Goal: Find specific page/section: Find specific page/section

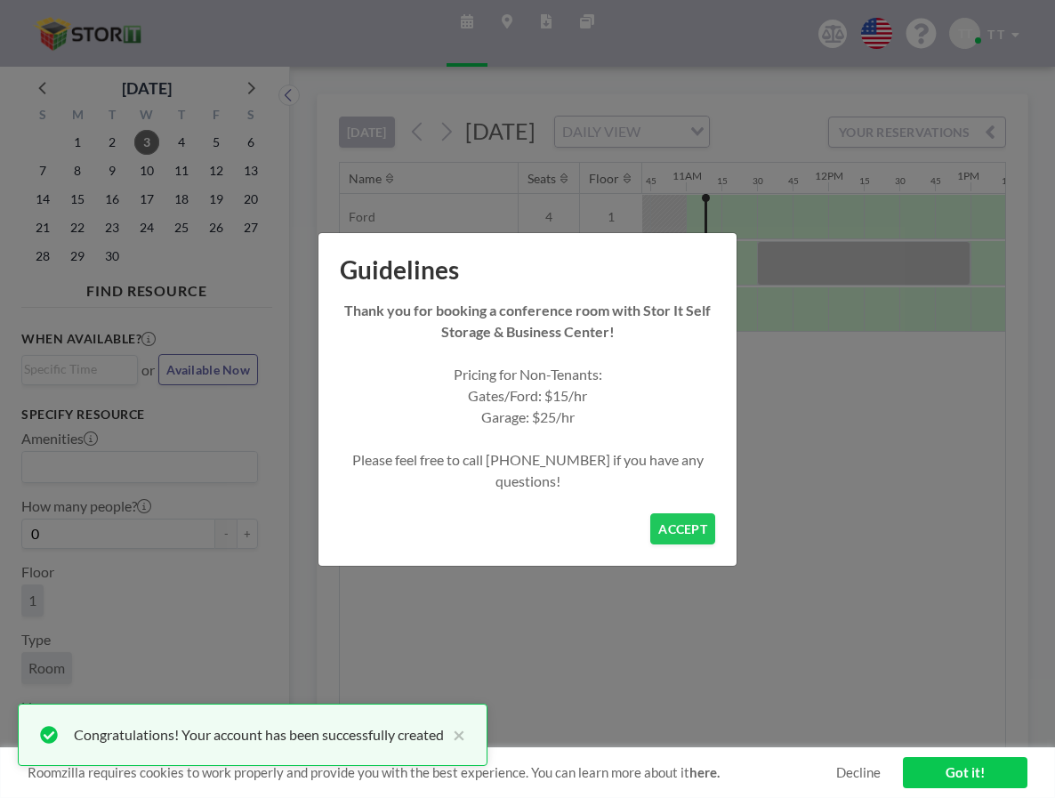
scroll to position [0, 1530]
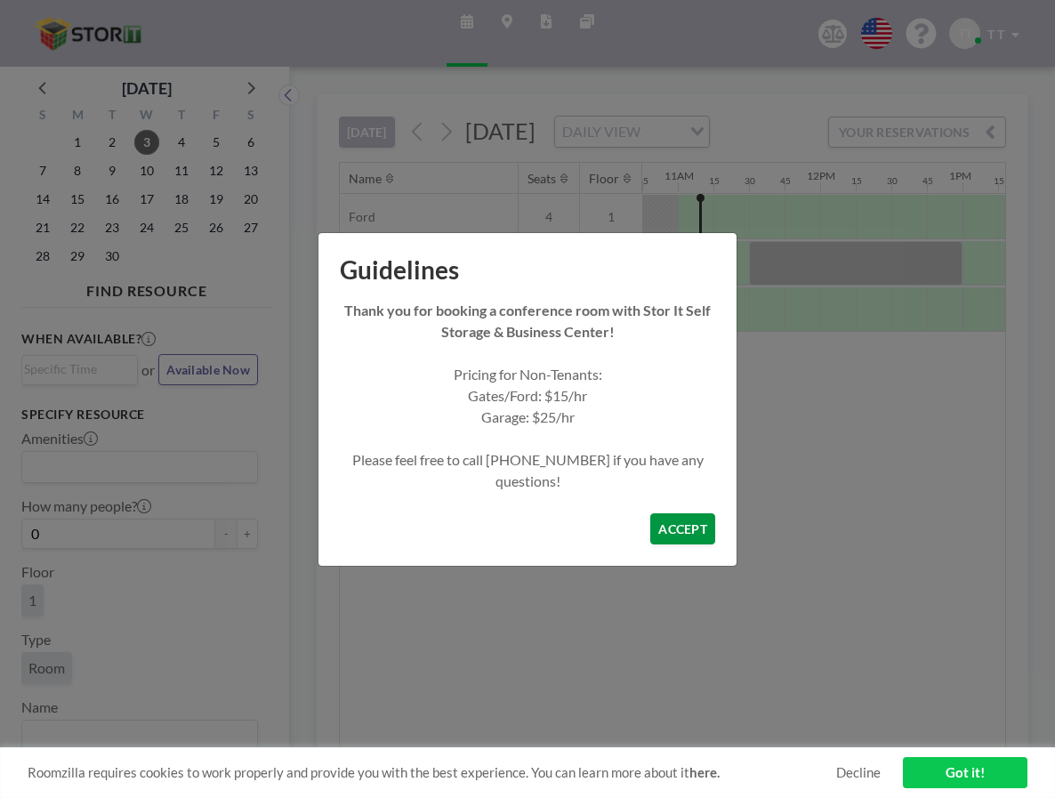
click at [687, 528] on button "ACCEPT" at bounding box center [682, 528] width 65 height 31
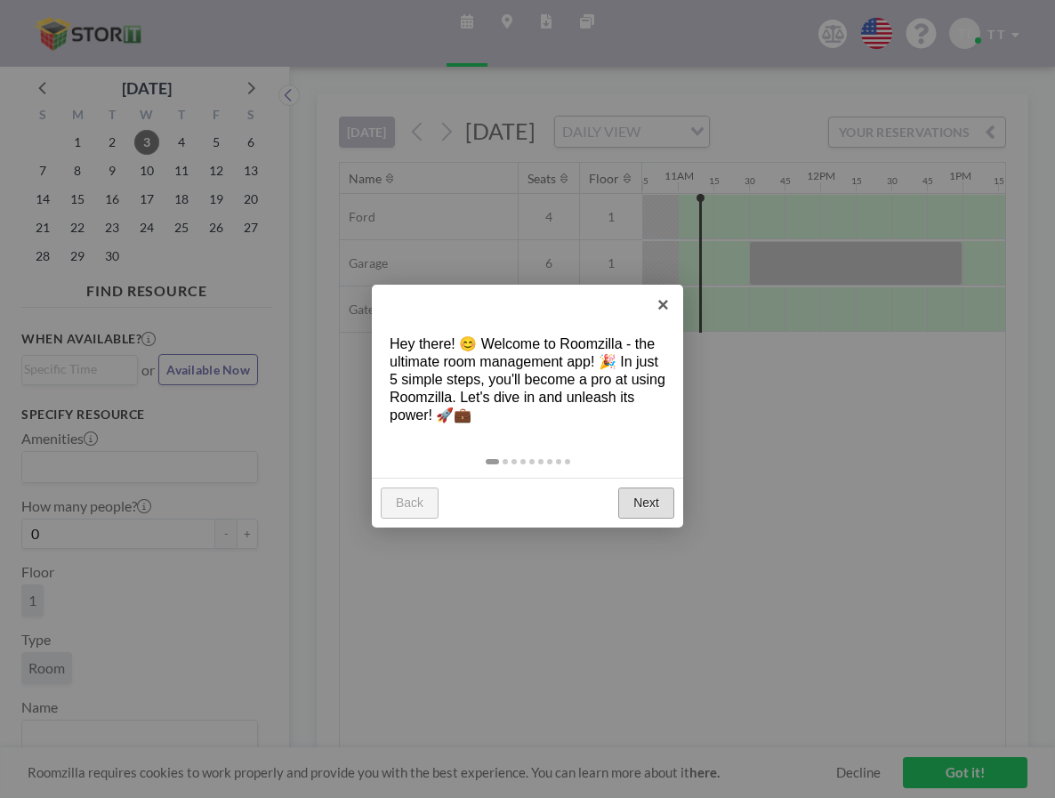
click at [644, 503] on link "Next" at bounding box center [646, 503] width 56 height 32
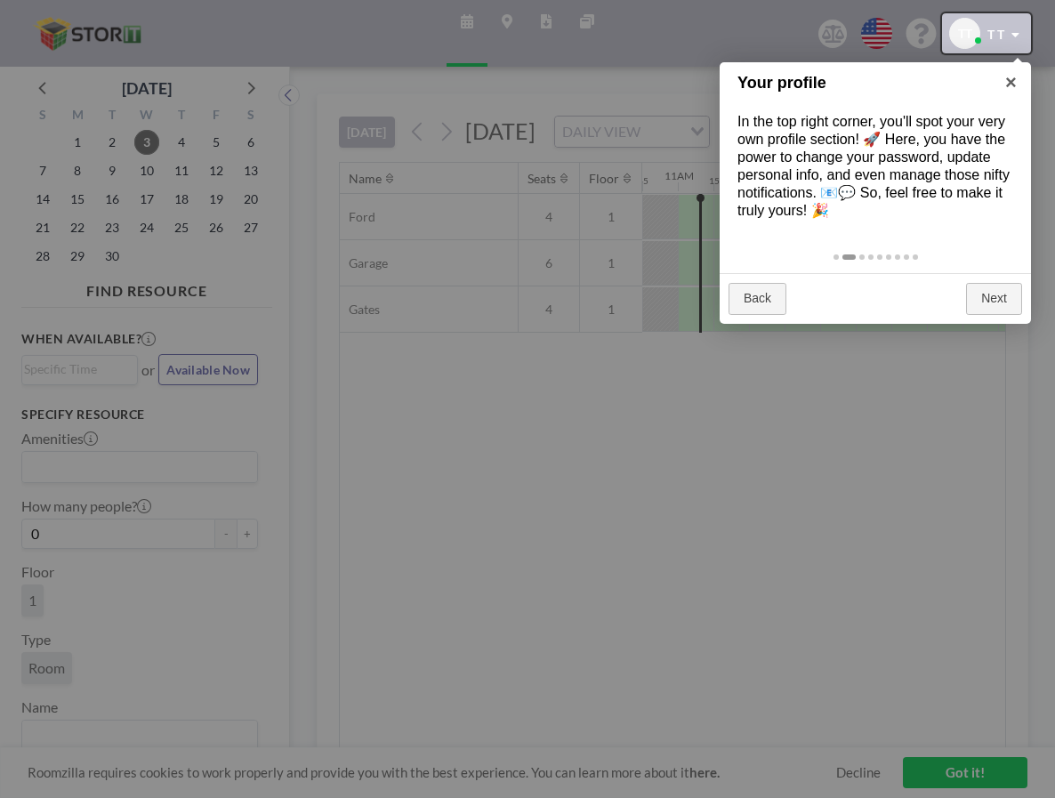
click at [1015, 41] on div at bounding box center [986, 33] width 89 height 40
click at [827, 633] on div at bounding box center [527, 399] width 1055 height 798
click at [611, 266] on div at bounding box center [527, 399] width 1055 height 798
click at [638, 277] on div at bounding box center [527, 399] width 1055 height 798
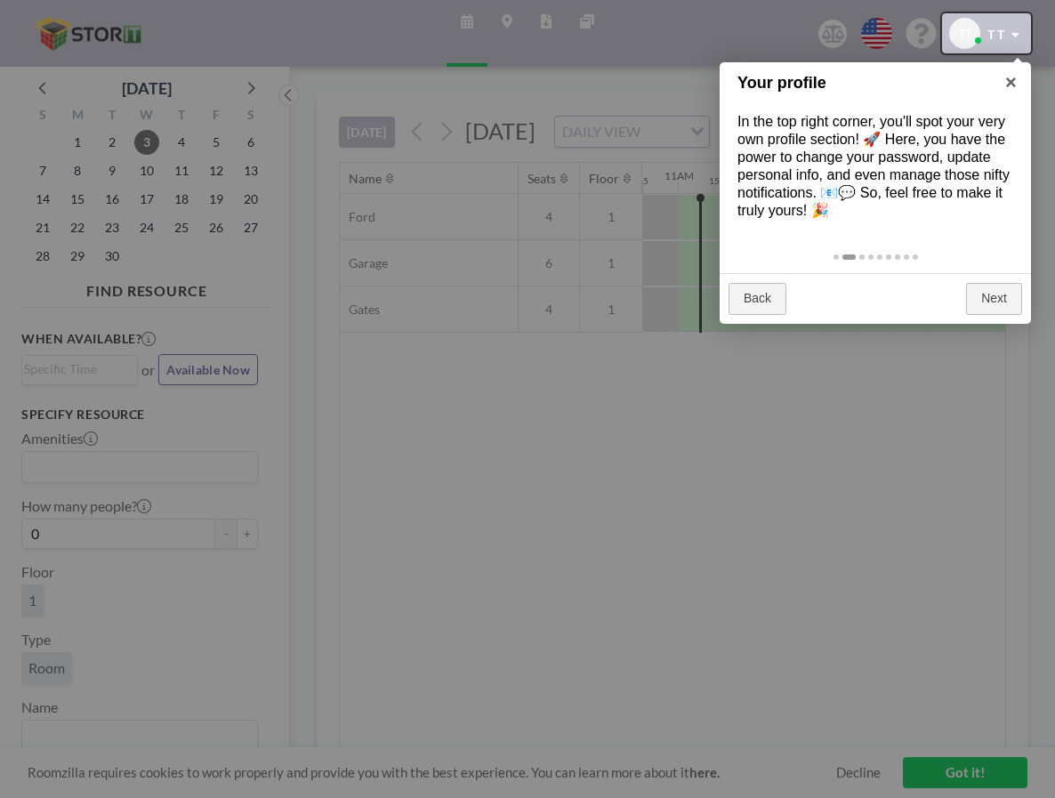
click at [981, 25] on div at bounding box center [986, 33] width 89 height 40
click at [993, 27] on div at bounding box center [986, 33] width 89 height 40
click at [1016, 26] on div at bounding box center [986, 33] width 89 height 40
click at [1016, 27] on div at bounding box center [986, 33] width 89 height 40
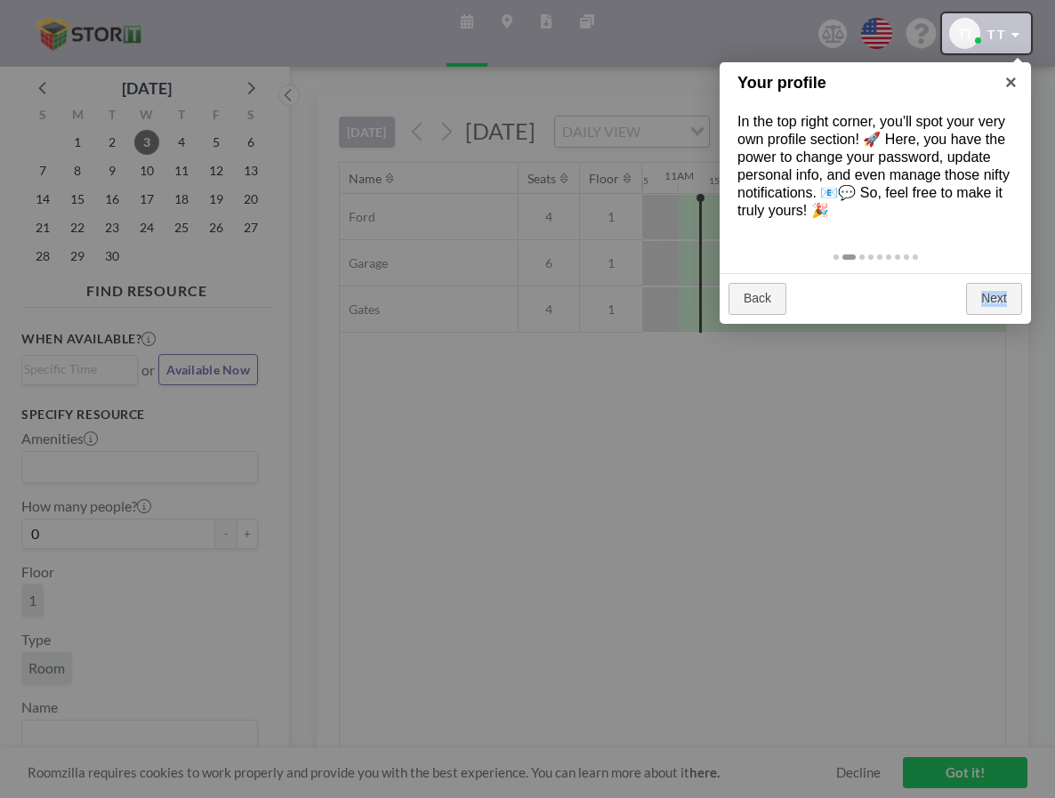
click at [1016, 27] on div at bounding box center [986, 33] width 89 height 40
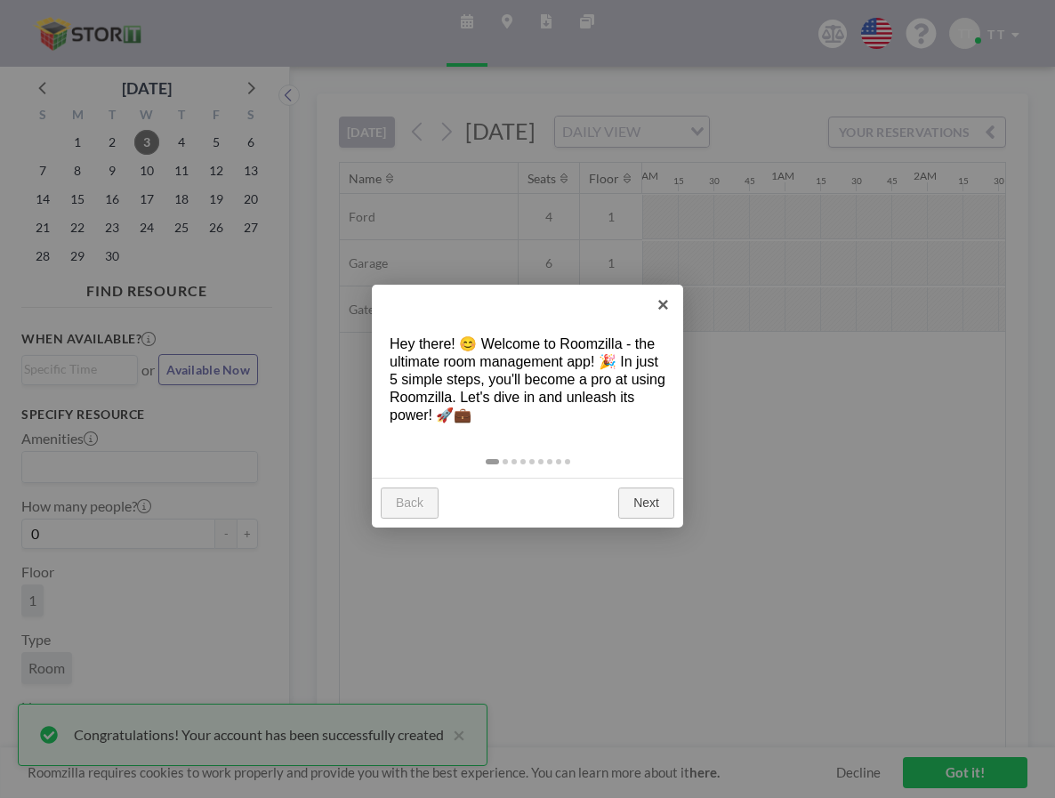
scroll to position [0, 1530]
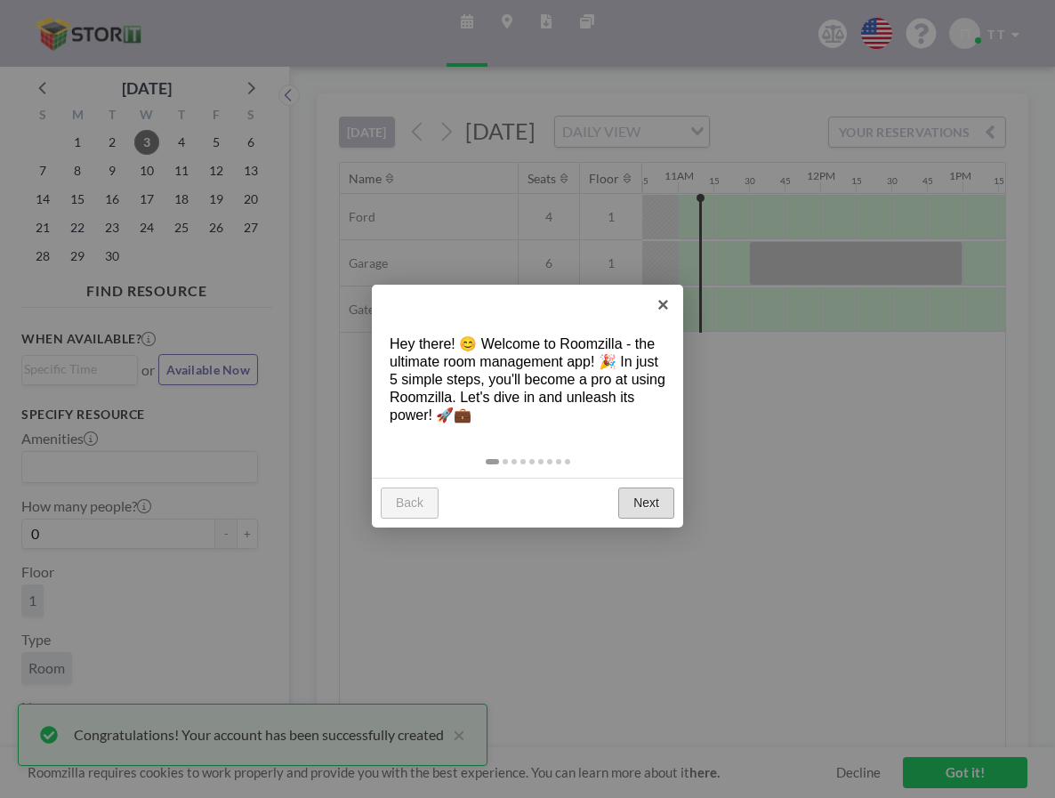
click at [649, 500] on link "Next" at bounding box center [646, 503] width 56 height 32
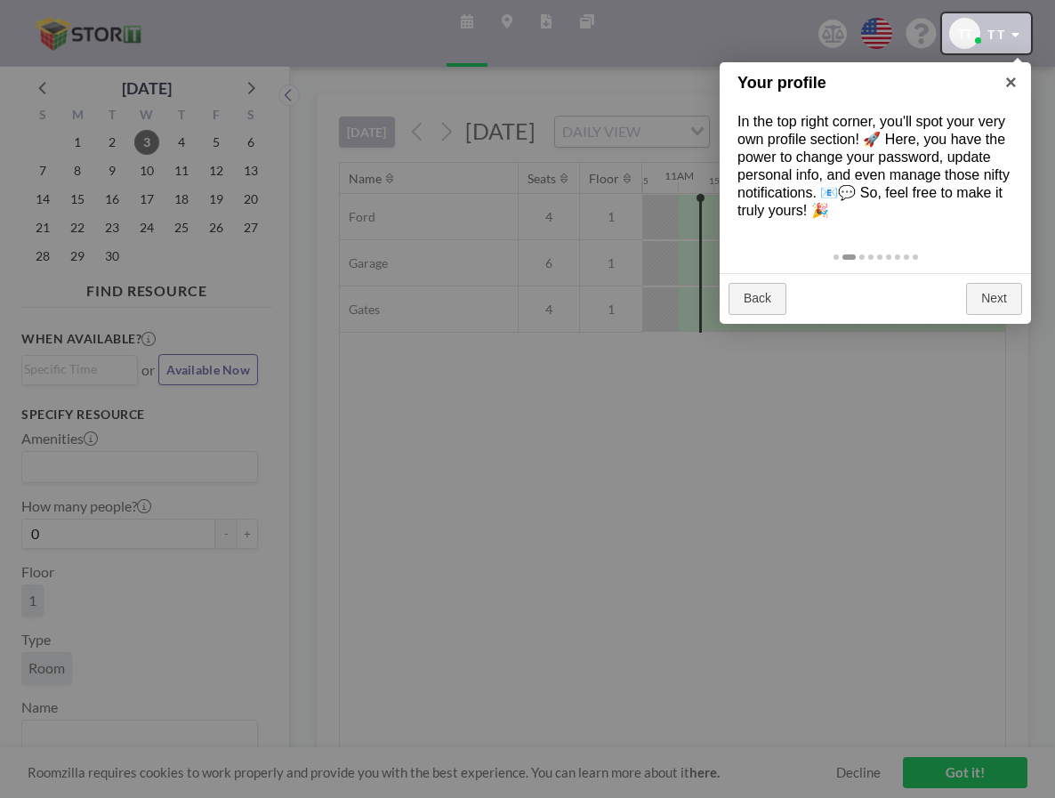
click at [1024, 42] on div at bounding box center [986, 33] width 89 height 40
click at [968, 769] on div at bounding box center [527, 399] width 1055 height 798
click at [938, 766] on div at bounding box center [527, 399] width 1055 height 798
click at [968, 26] on div at bounding box center [986, 33] width 89 height 40
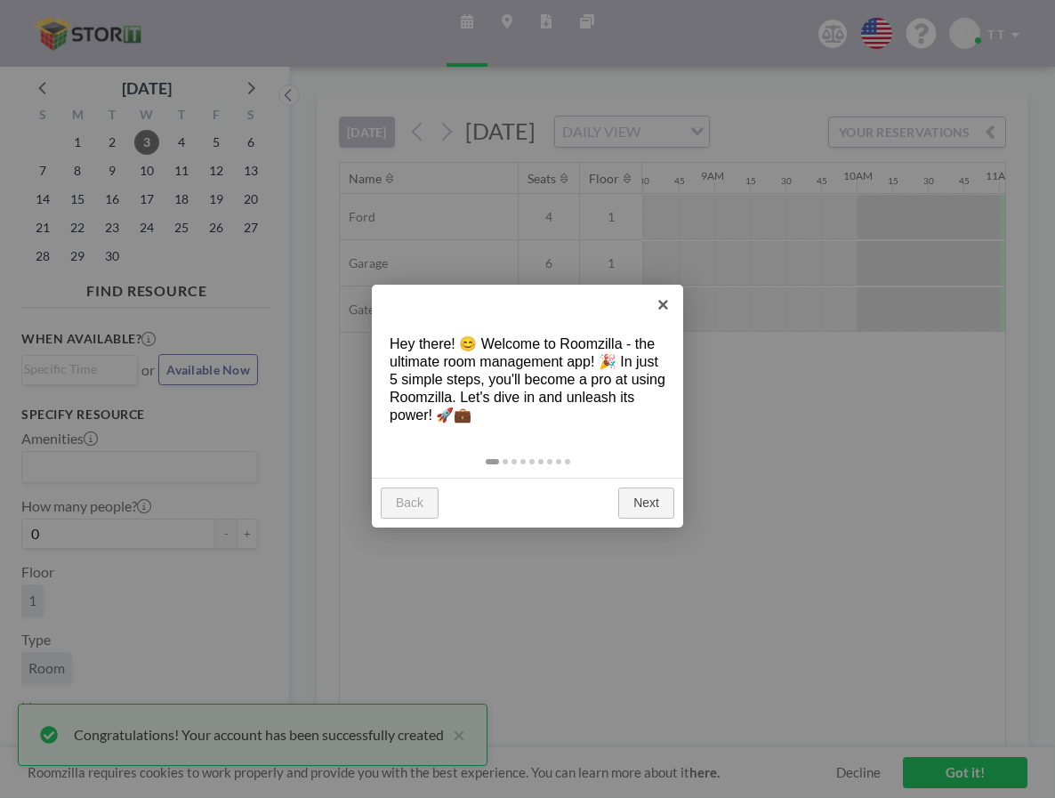
scroll to position [0, 1530]
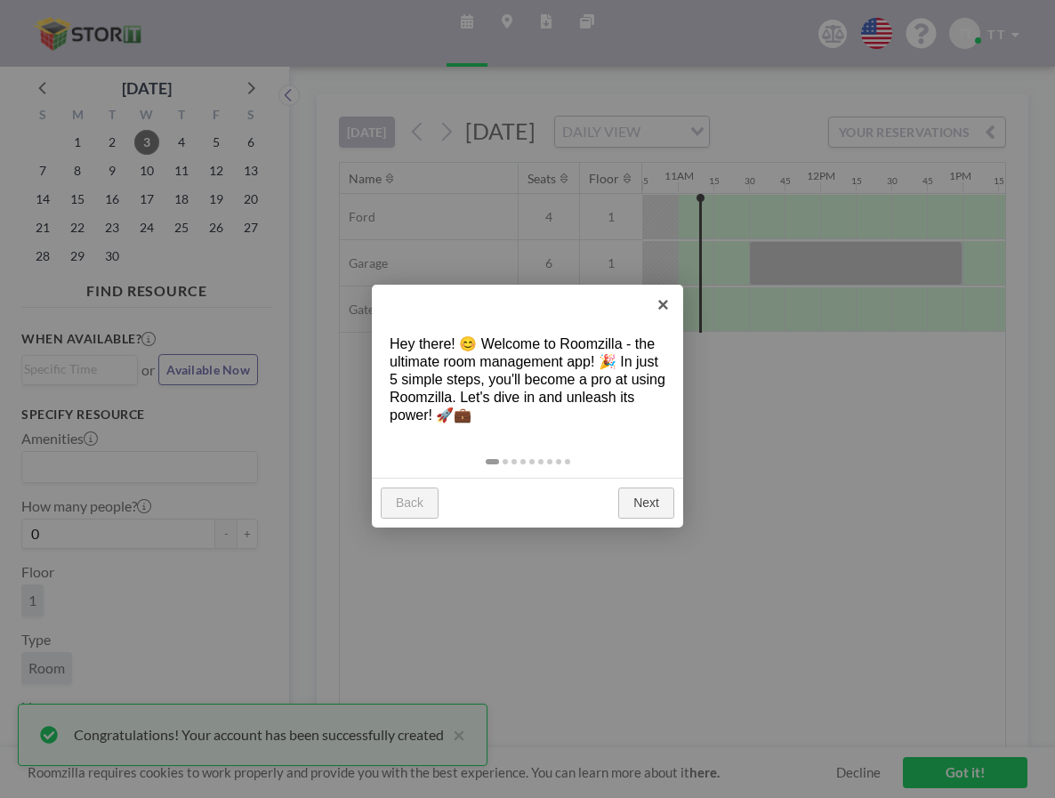
click at [460, 719] on div at bounding box center [527, 399] width 1055 height 798
click at [658, 308] on link "×" at bounding box center [663, 305] width 40 height 40
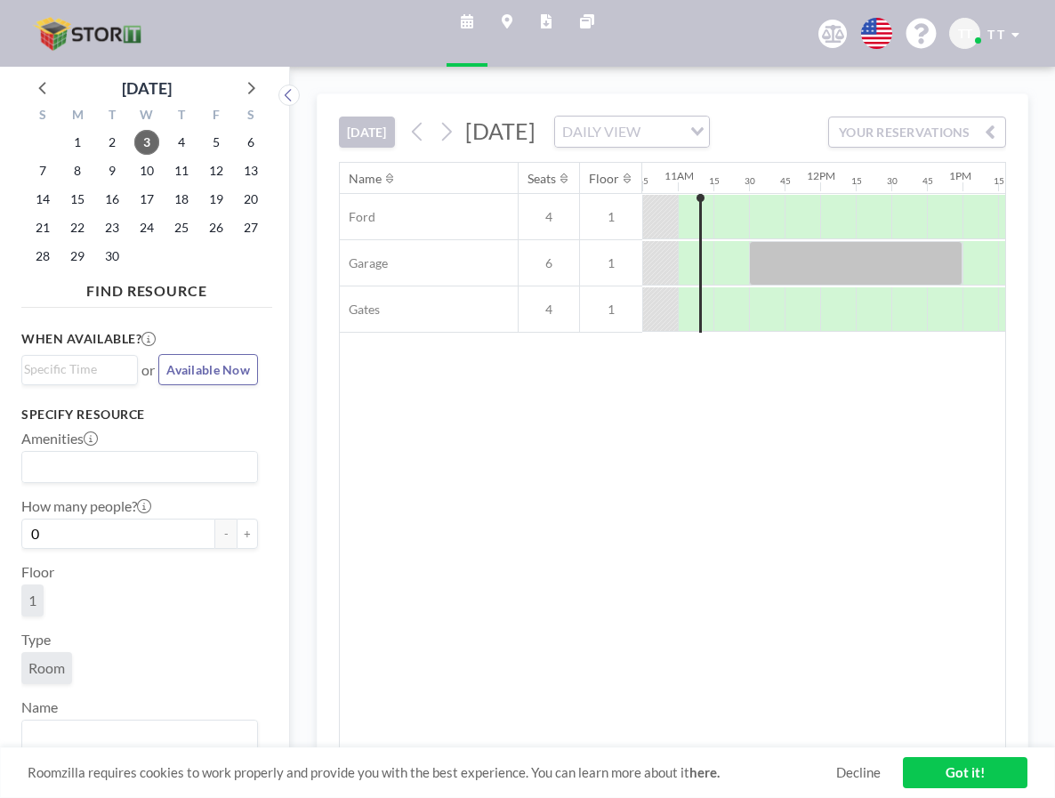
click at [928, 775] on link "Got it!" at bounding box center [965, 772] width 124 height 31
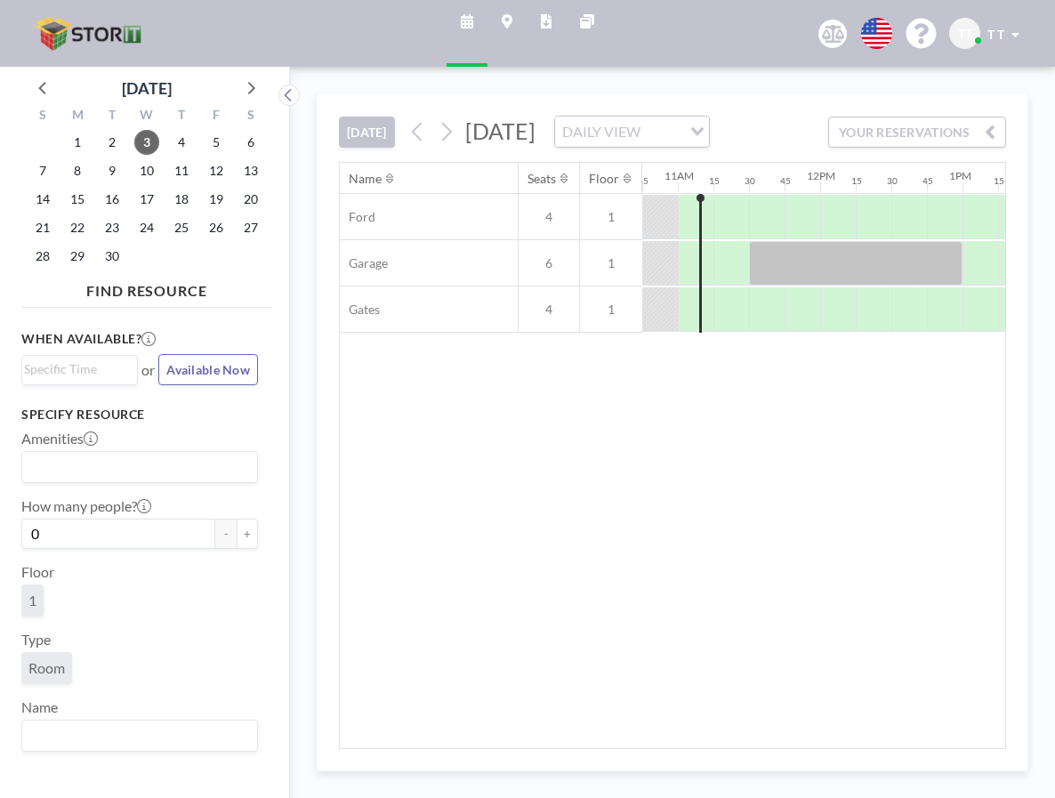
click at [954, 148] on button "YOUR RESERVATIONS" at bounding box center [917, 131] width 178 height 31
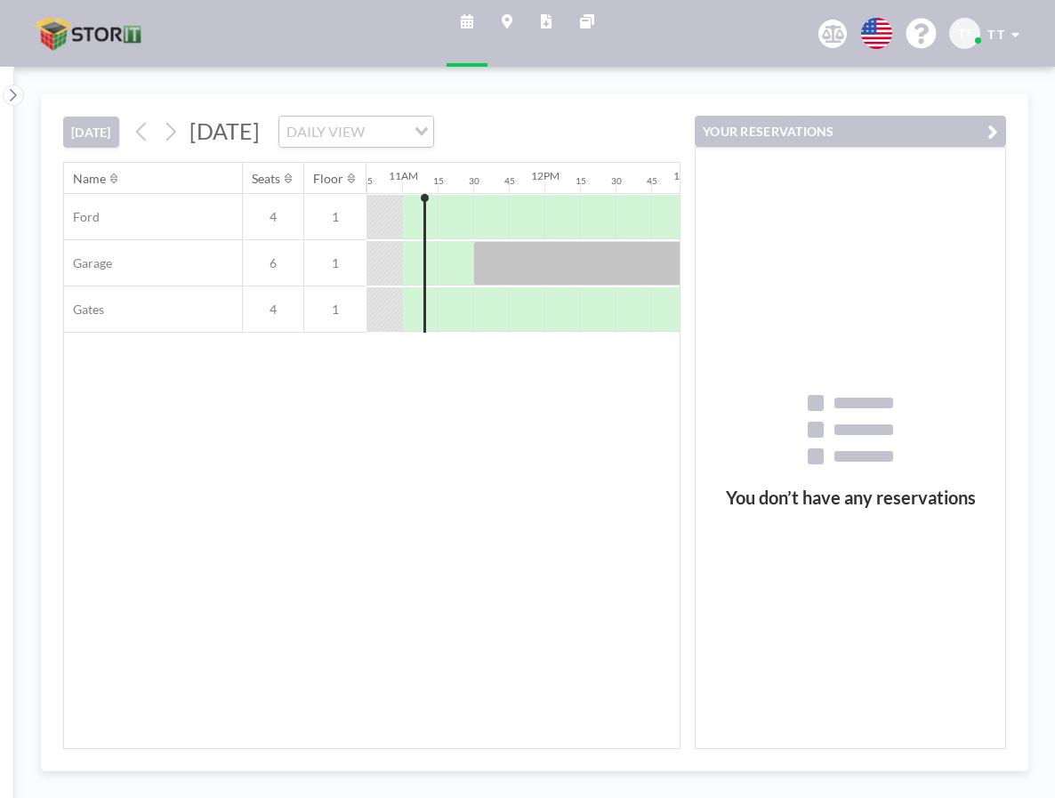
click at [990, 34] on span "T T" at bounding box center [995, 34] width 17 height 15
click at [977, 80] on span "Profile" at bounding box center [965, 85] width 37 height 18
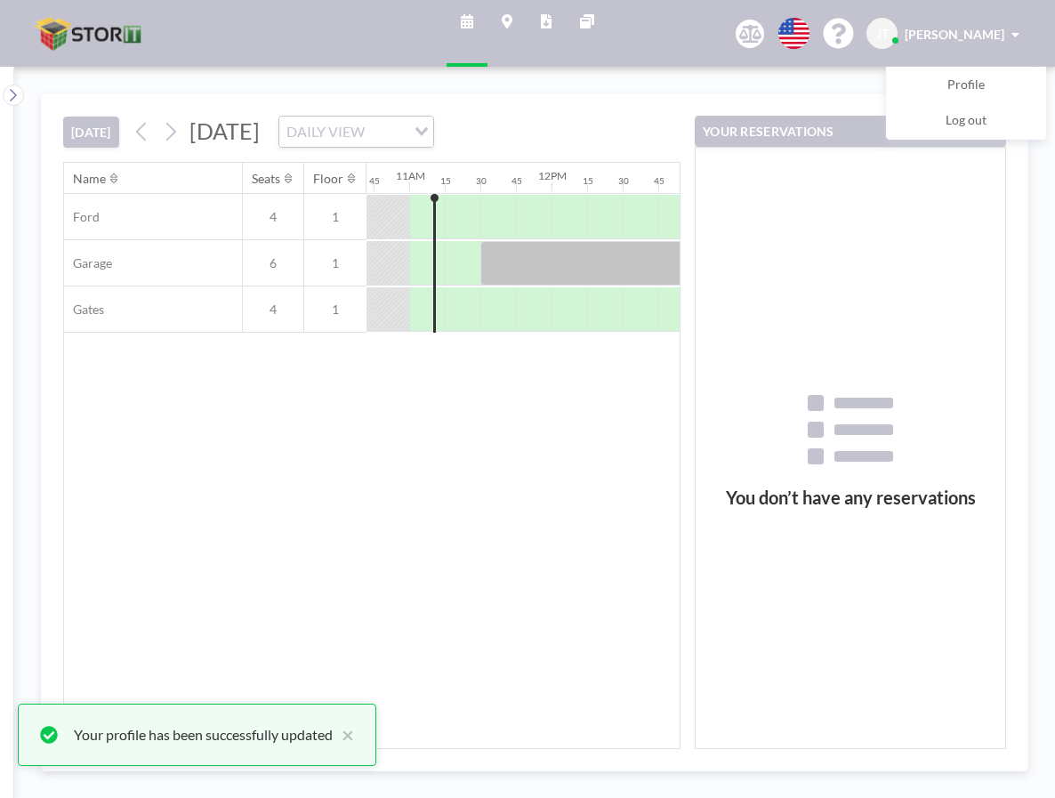
scroll to position [0, 1530]
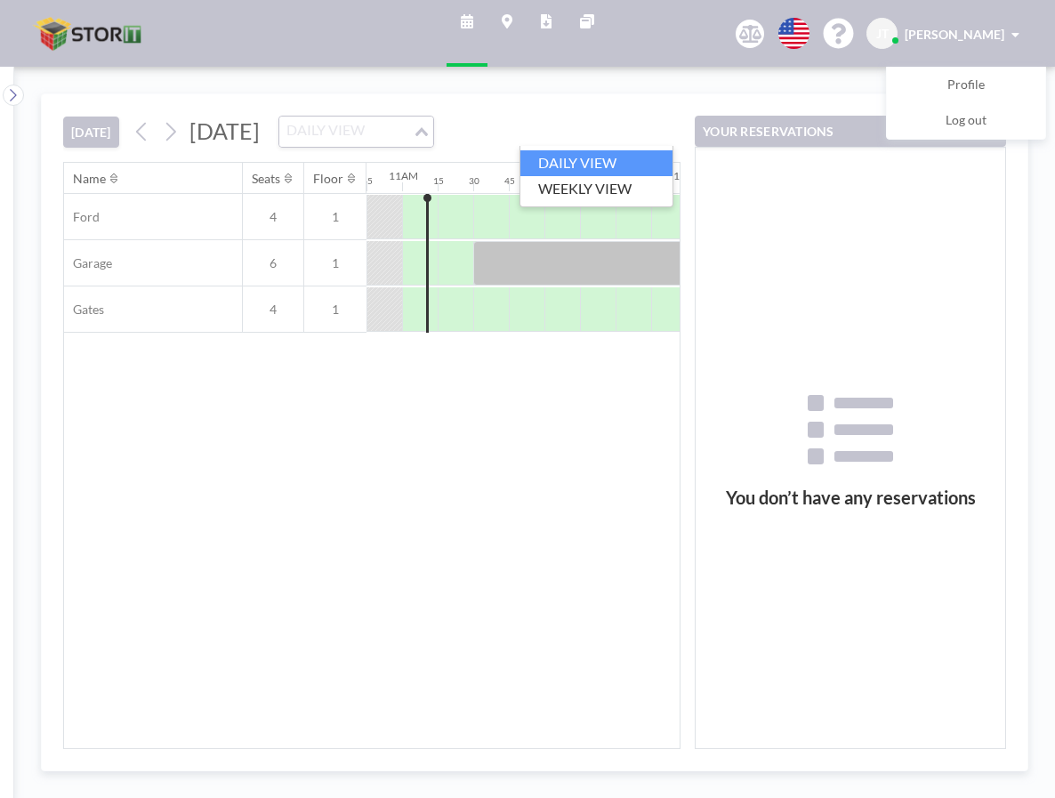
click at [411, 141] on input "Search for option" at bounding box center [346, 131] width 130 height 23
click at [613, 197] on li "WEEKLY VIEW" at bounding box center [596, 189] width 152 height 26
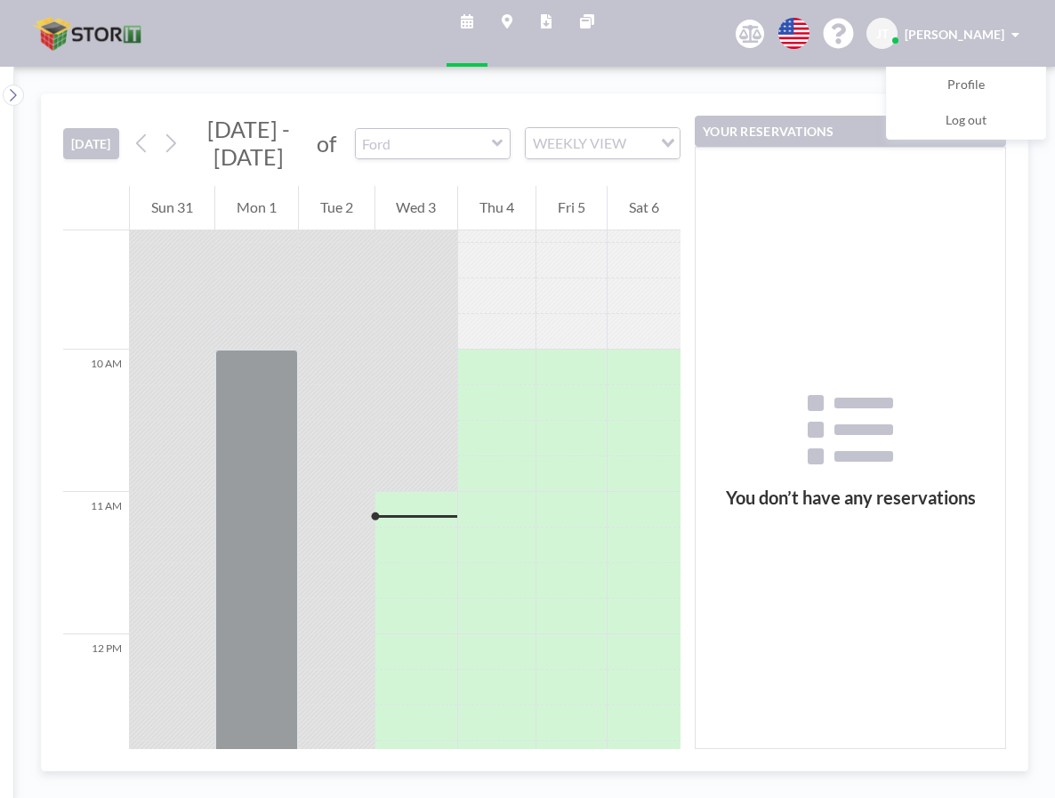
scroll to position [1530, 0]
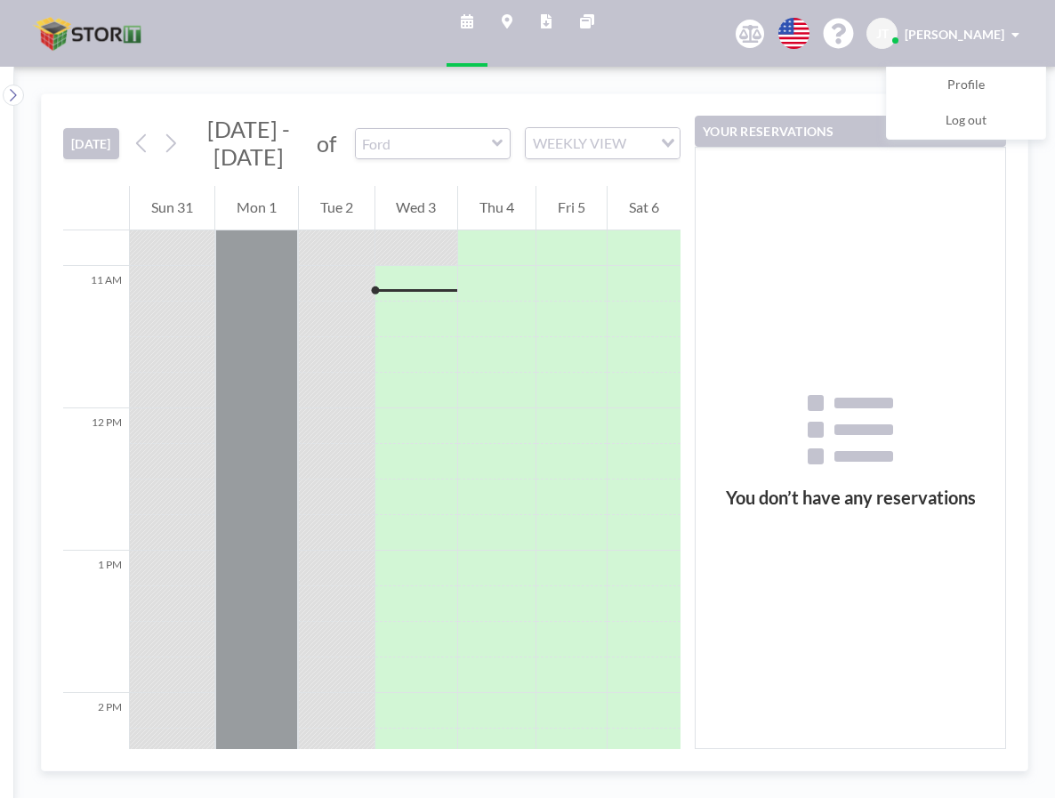
click at [514, 24] on link "Maps" at bounding box center [506, 33] width 39 height 67
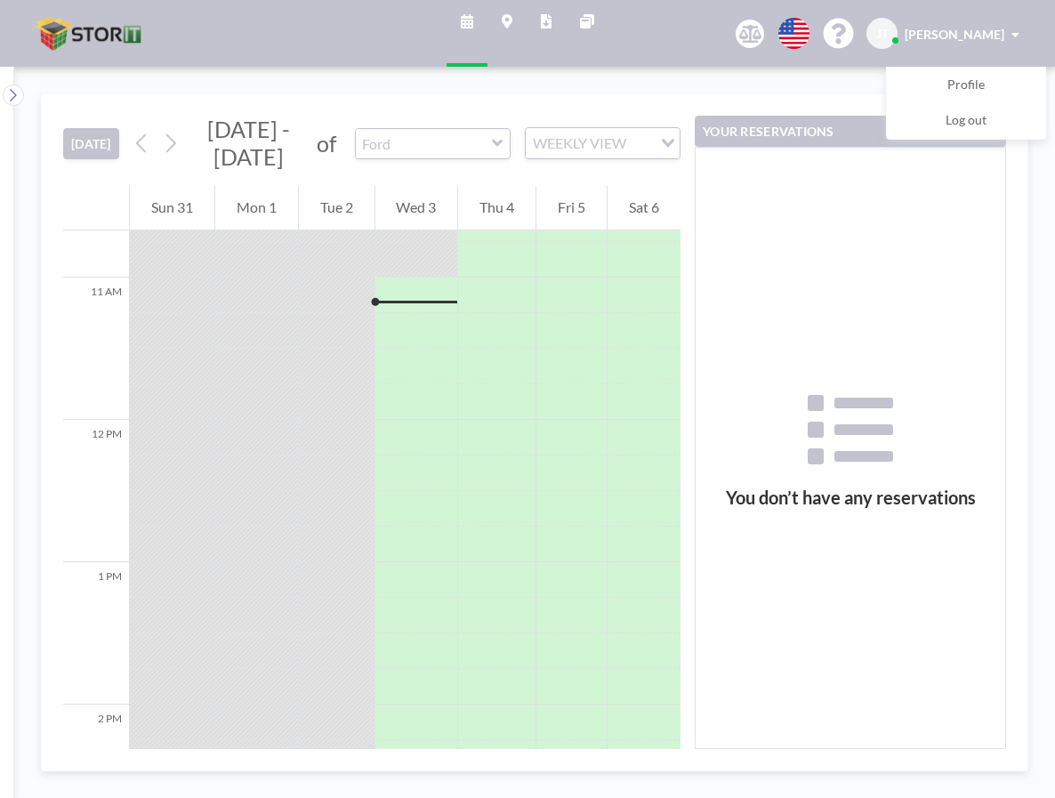
scroll to position [1530, 0]
click at [341, 157] on div "Aug - Sep 2025 of Ford WEEKLY VIEW Loading..." at bounding box center [404, 144] width 552 height 56
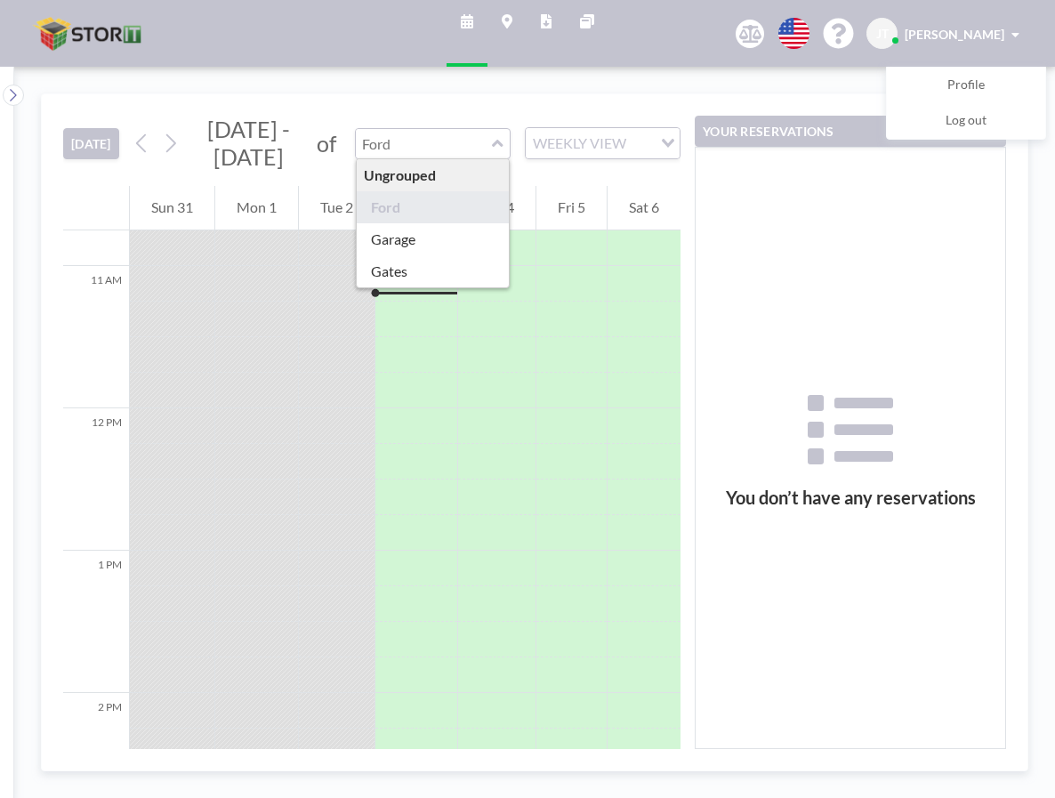
click at [423, 145] on input "text" at bounding box center [424, 143] width 136 height 29
type input "Ford"
click at [922, 207] on div "You don’t have any reservations" at bounding box center [849, 448] width 309 height 600
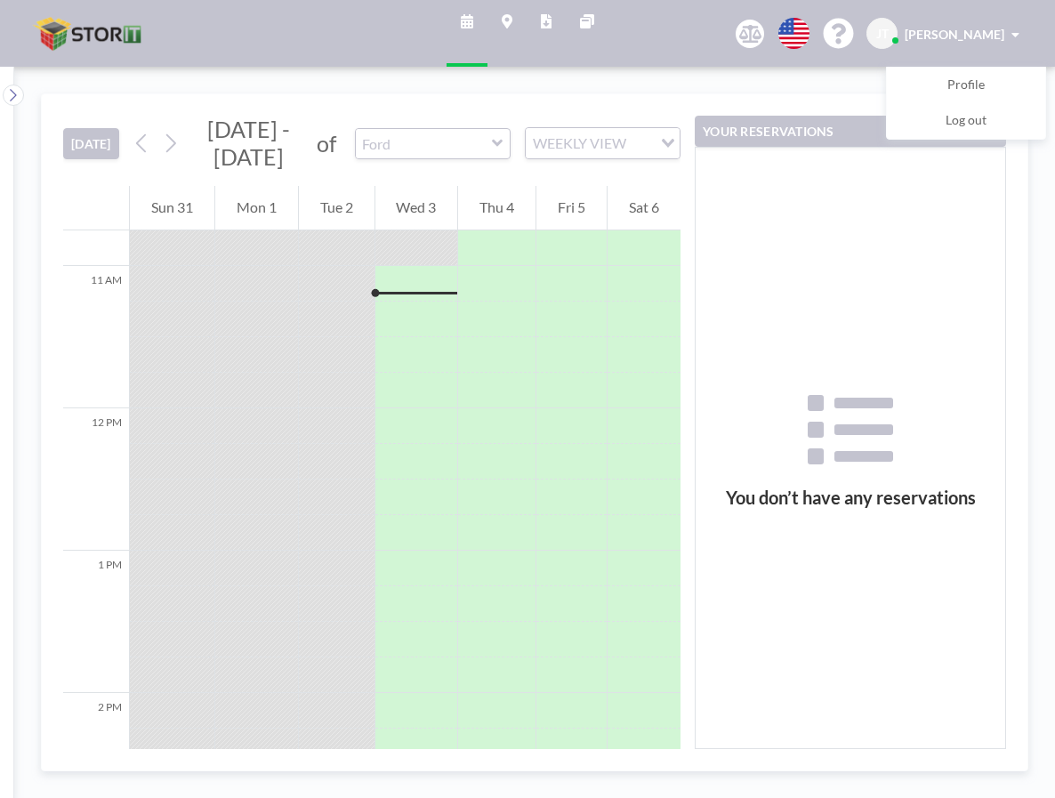
click at [995, 40] on span "Jonathan Terry" at bounding box center [954, 34] width 100 height 15
click at [416, 150] on input "text" at bounding box center [424, 143] width 136 height 29
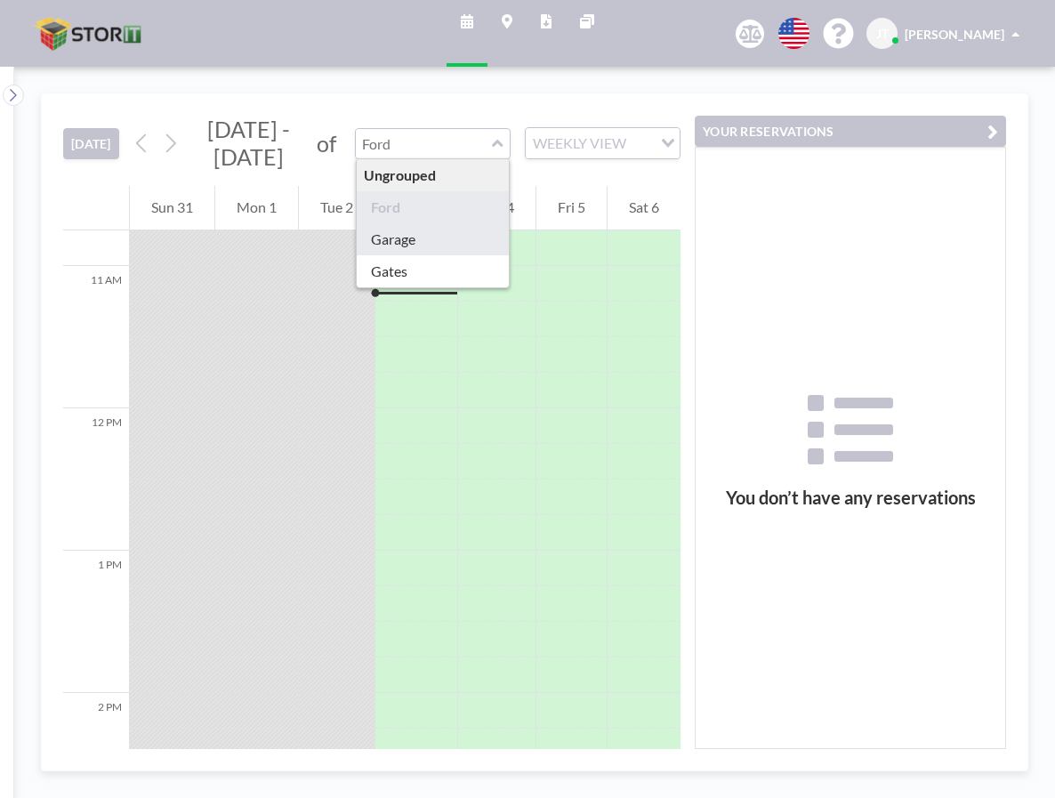
type input "Garage"
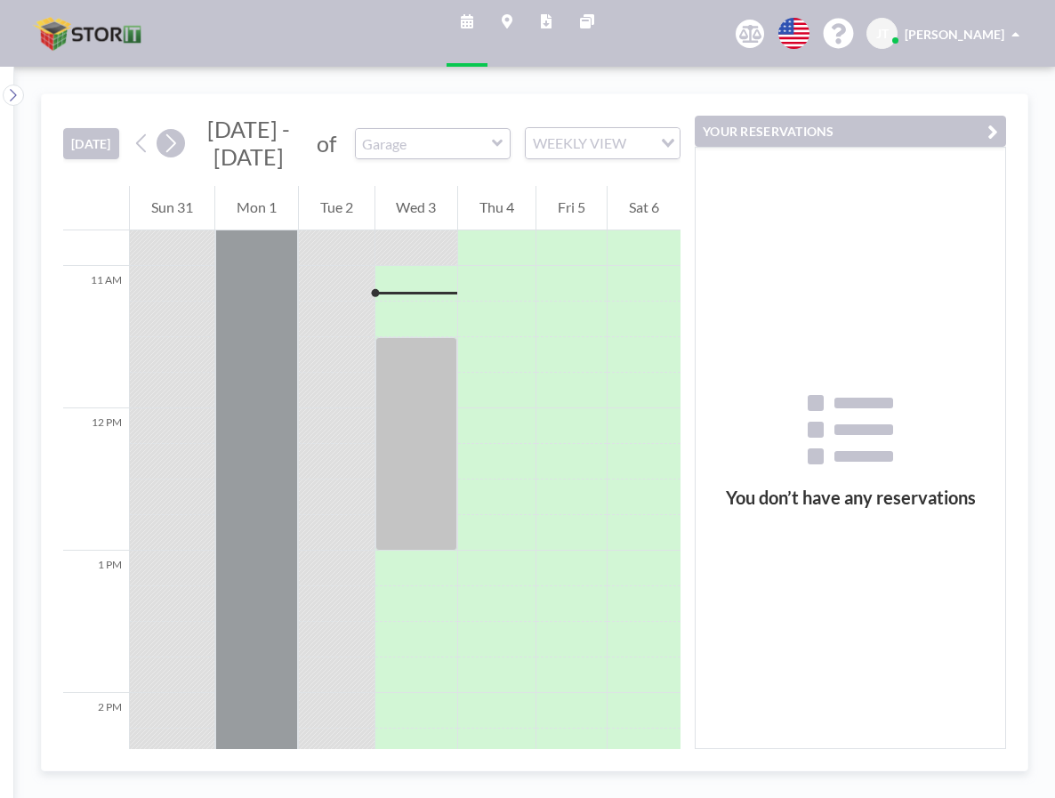
click at [179, 147] on icon at bounding box center [170, 143] width 17 height 27
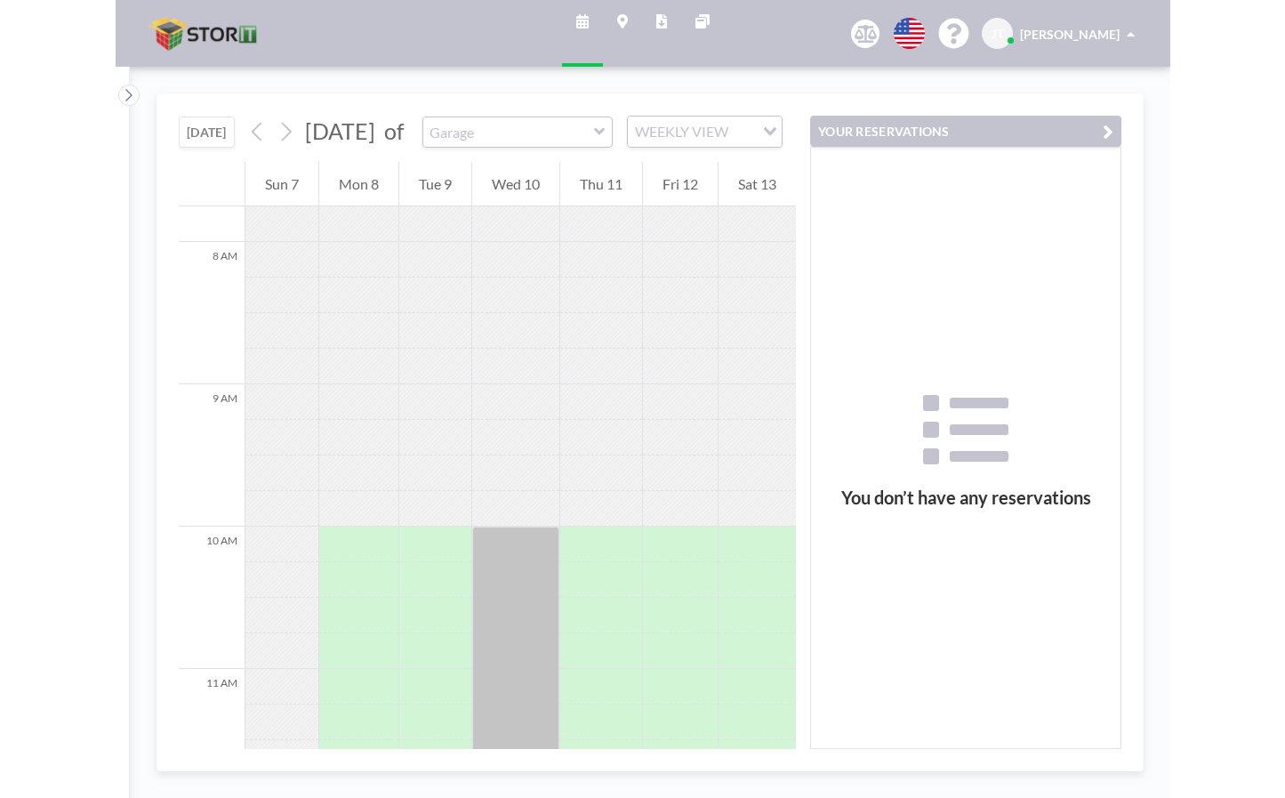
scroll to position [1404, 0]
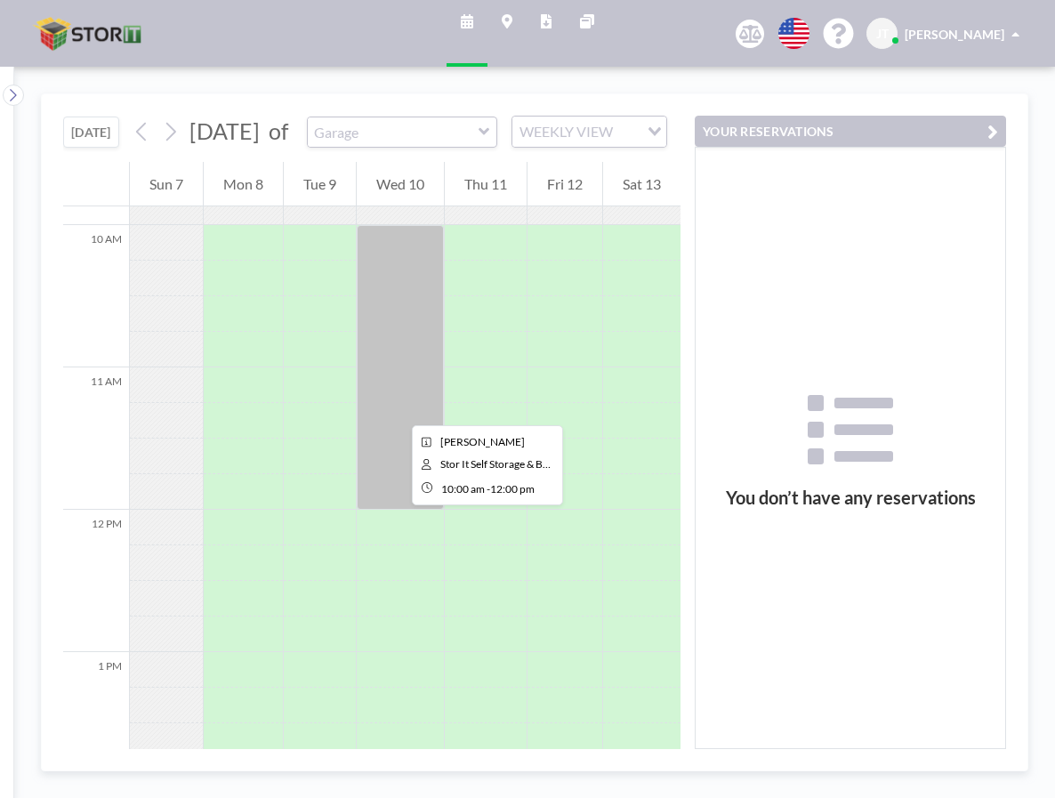
click at [398, 409] on div at bounding box center [400, 367] width 87 height 285
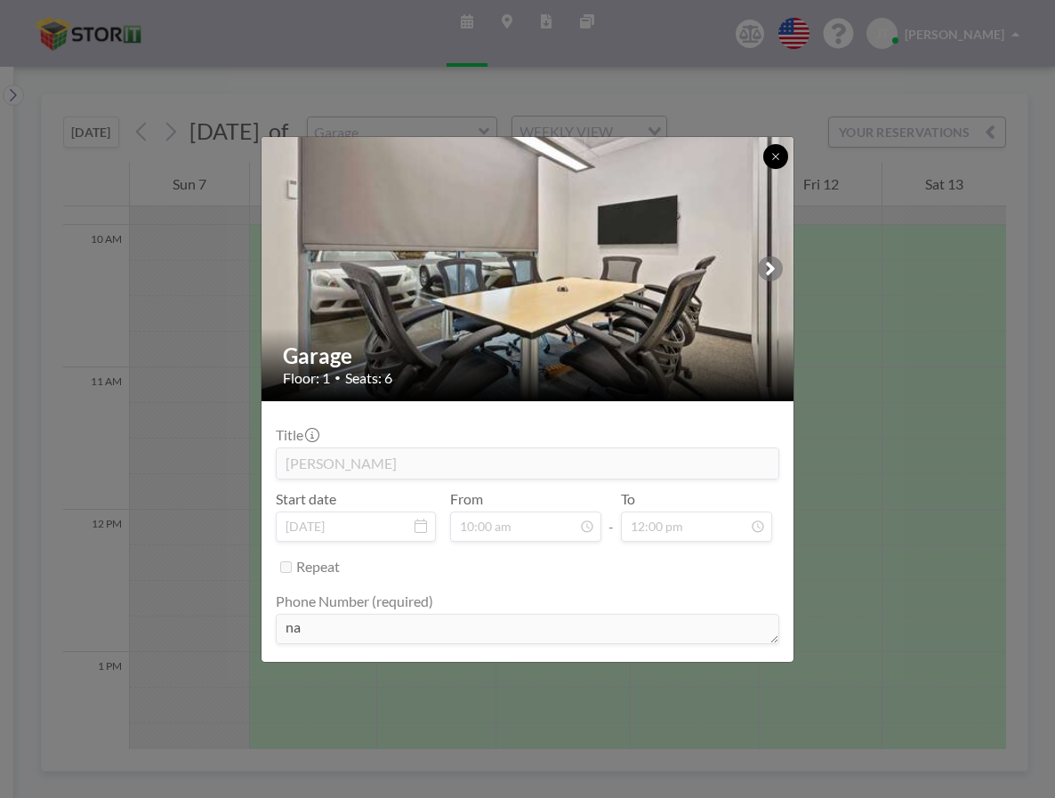
click at [774, 157] on icon at bounding box center [775, 156] width 11 height 11
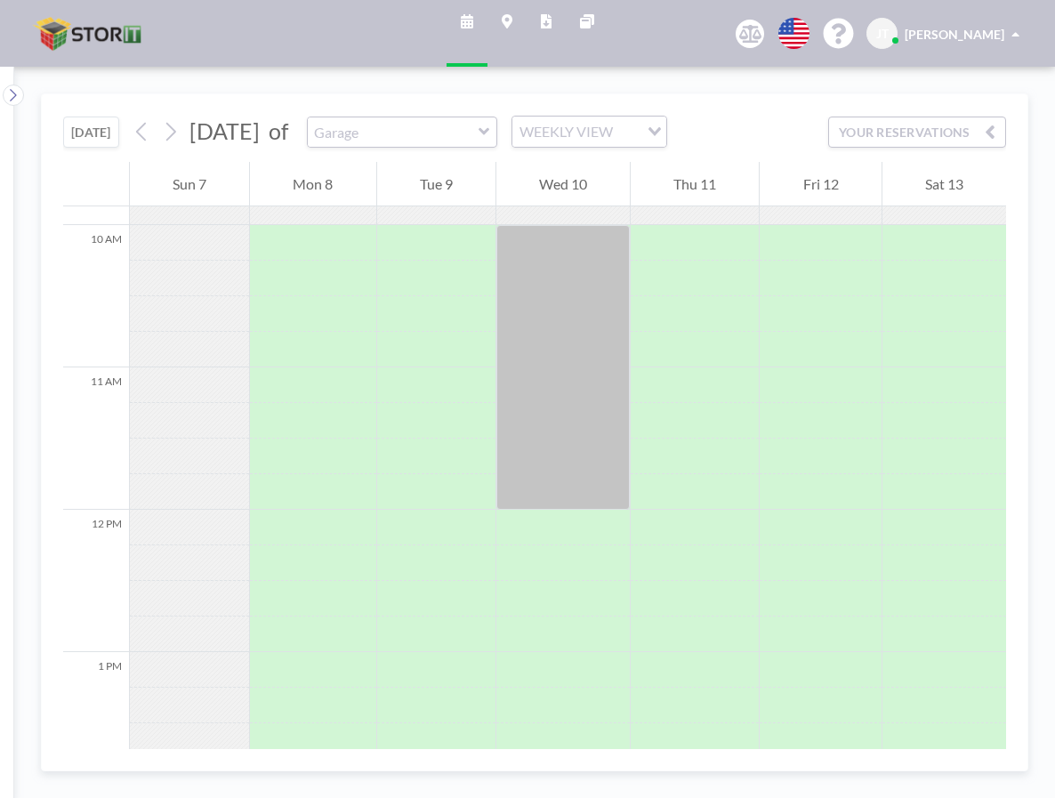
click at [486, 35] on link "Schedule" at bounding box center [466, 33] width 41 height 67
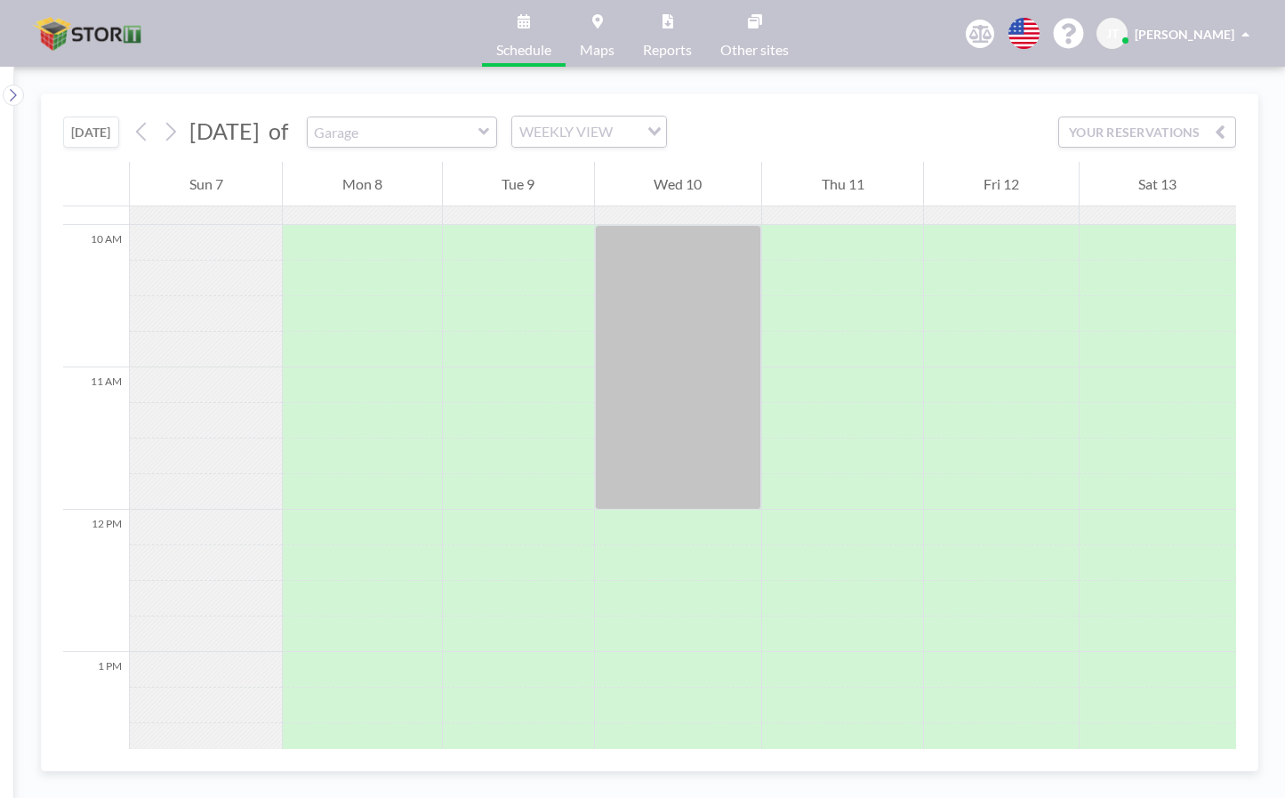
click at [111, 134] on button "[DATE]" at bounding box center [91, 131] width 56 height 31
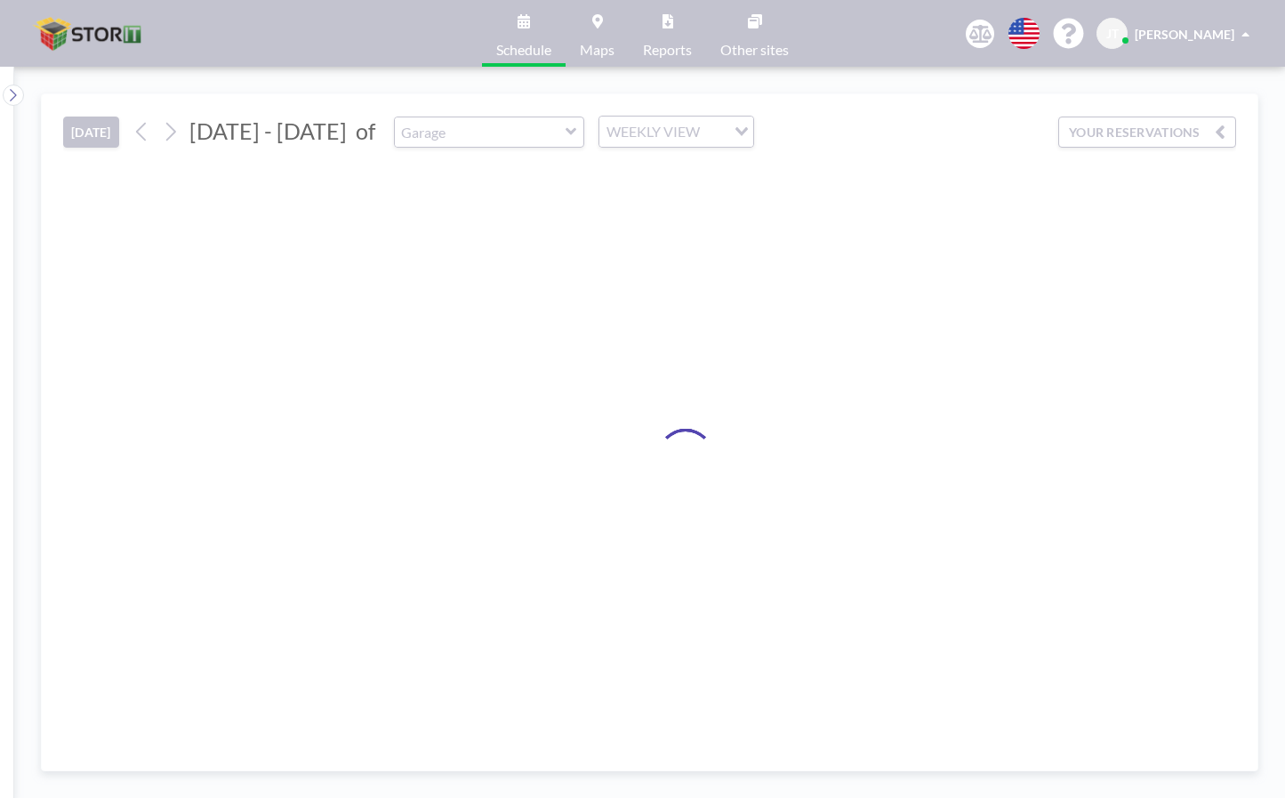
click at [111, 134] on button "[DATE]" at bounding box center [91, 131] width 56 height 31
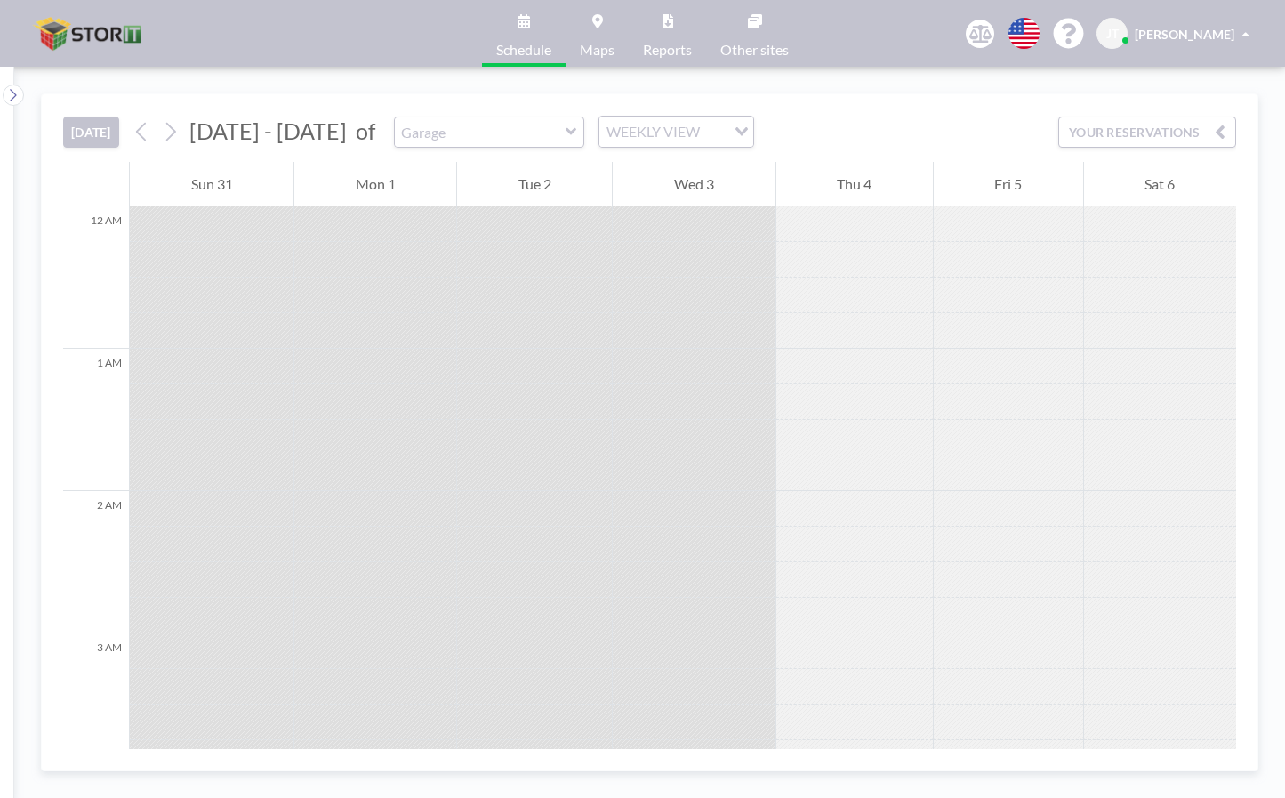
scroll to position [1530, 0]
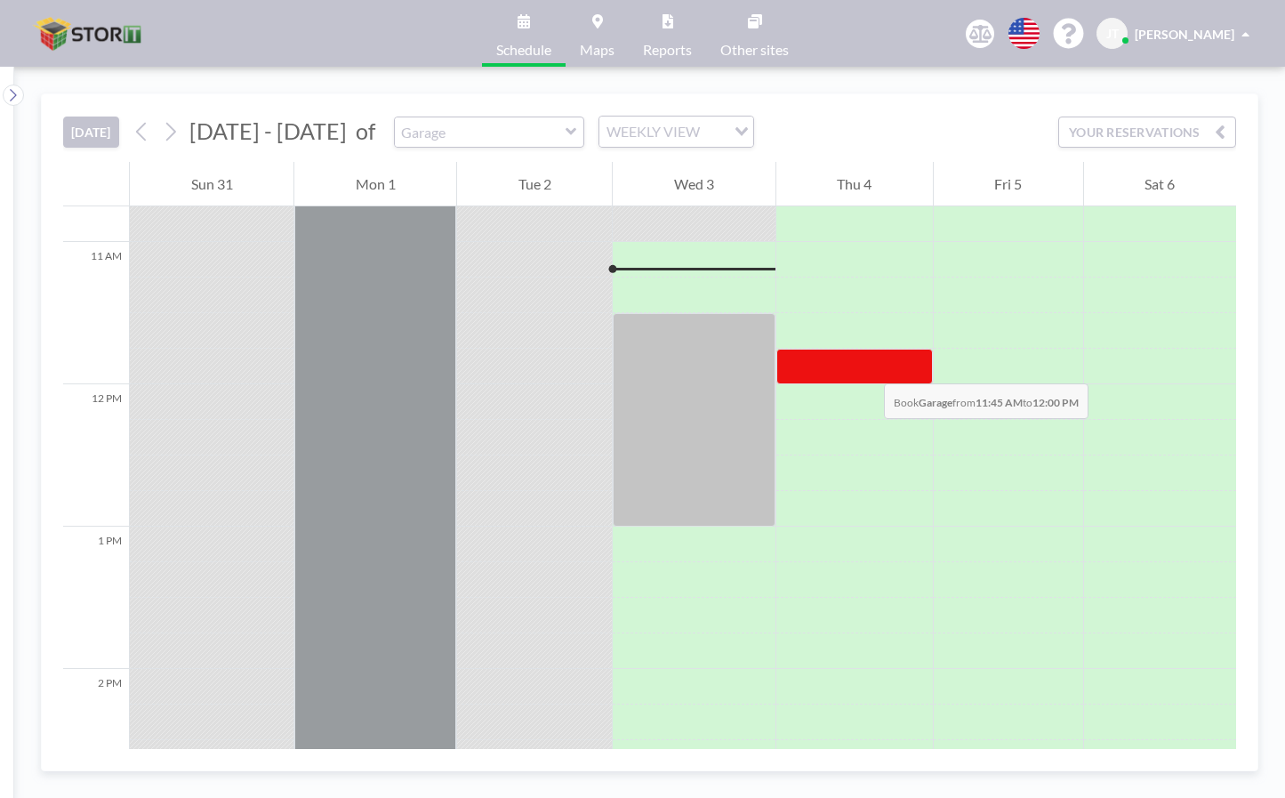
click at [866, 365] on div at bounding box center [854, 367] width 157 height 36
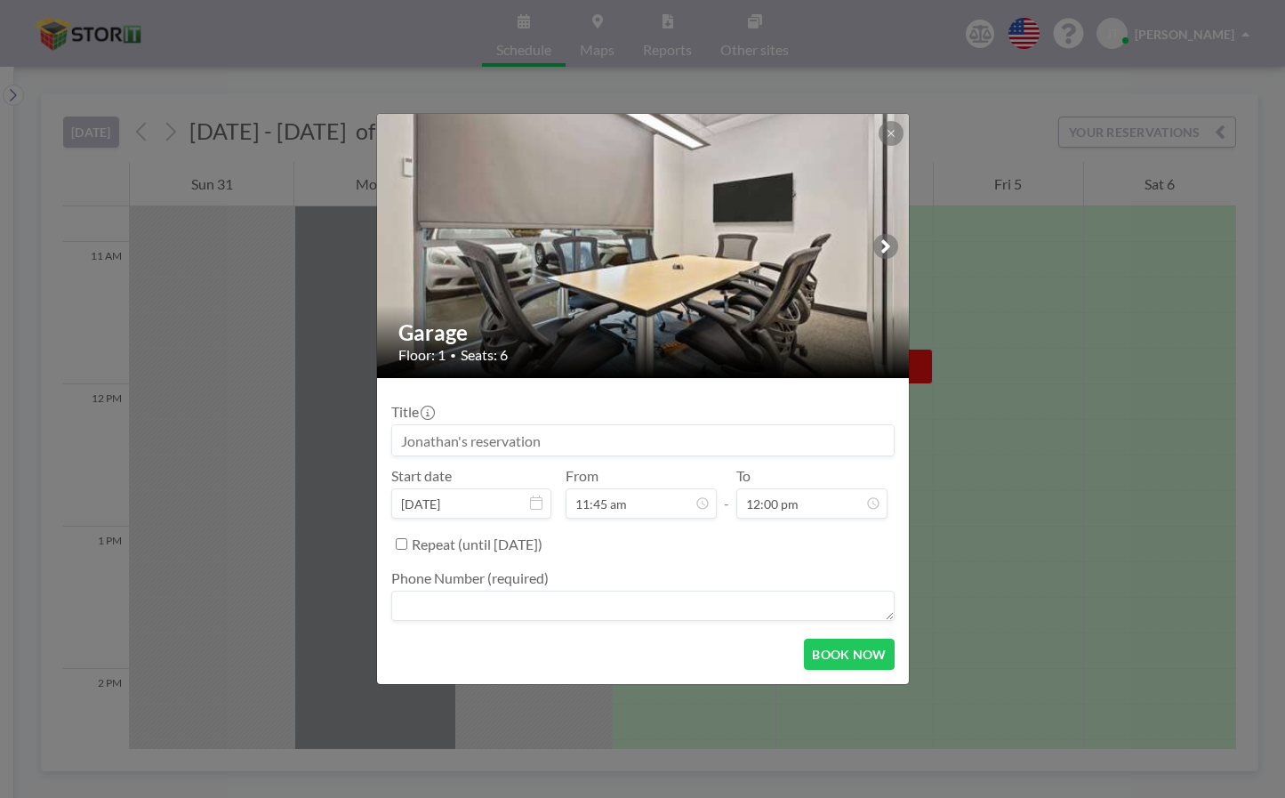
scroll to position [218, 0]
click at [891, 133] on icon at bounding box center [891, 133] width 11 height 11
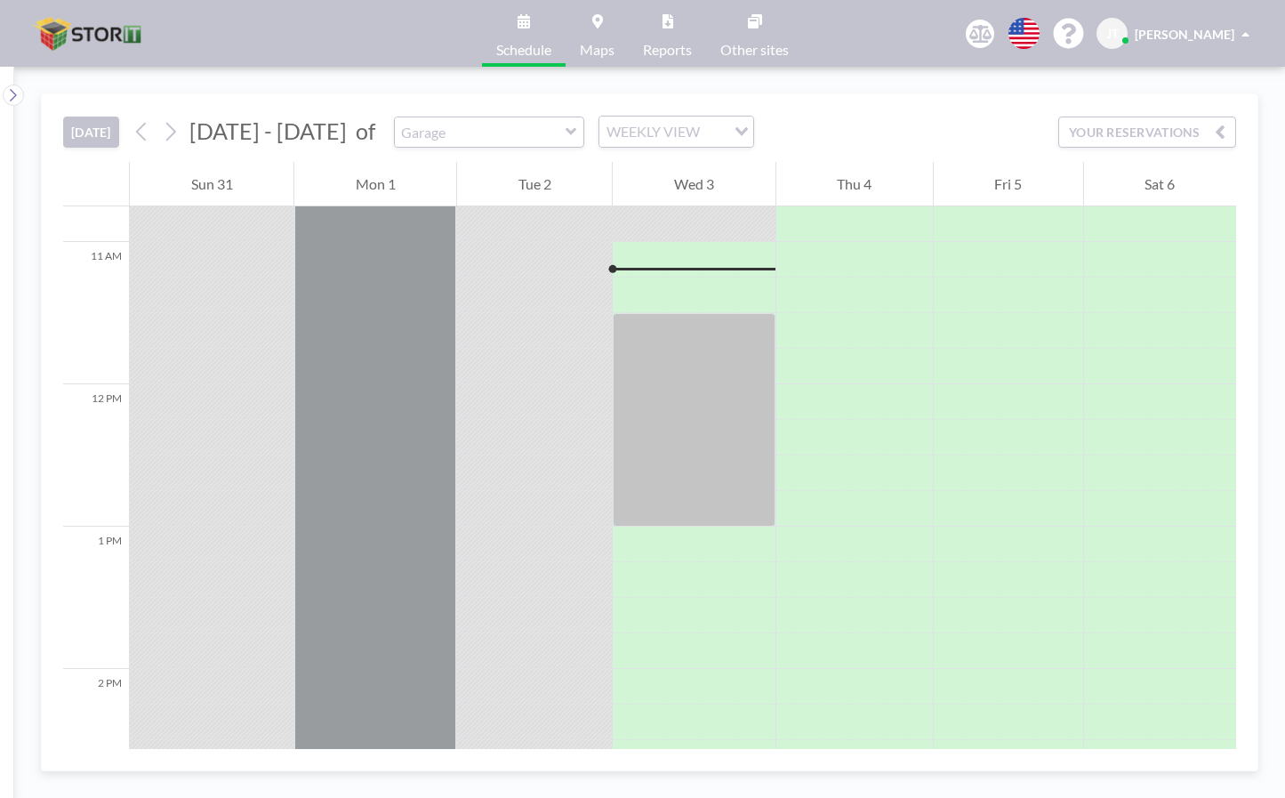
click at [514, 115] on div "TODAY Aug - Sep 2025 of Garage WEEKLY VIEW Loading... YOUR RESERVATIONS" at bounding box center [649, 128] width 1173 height 68
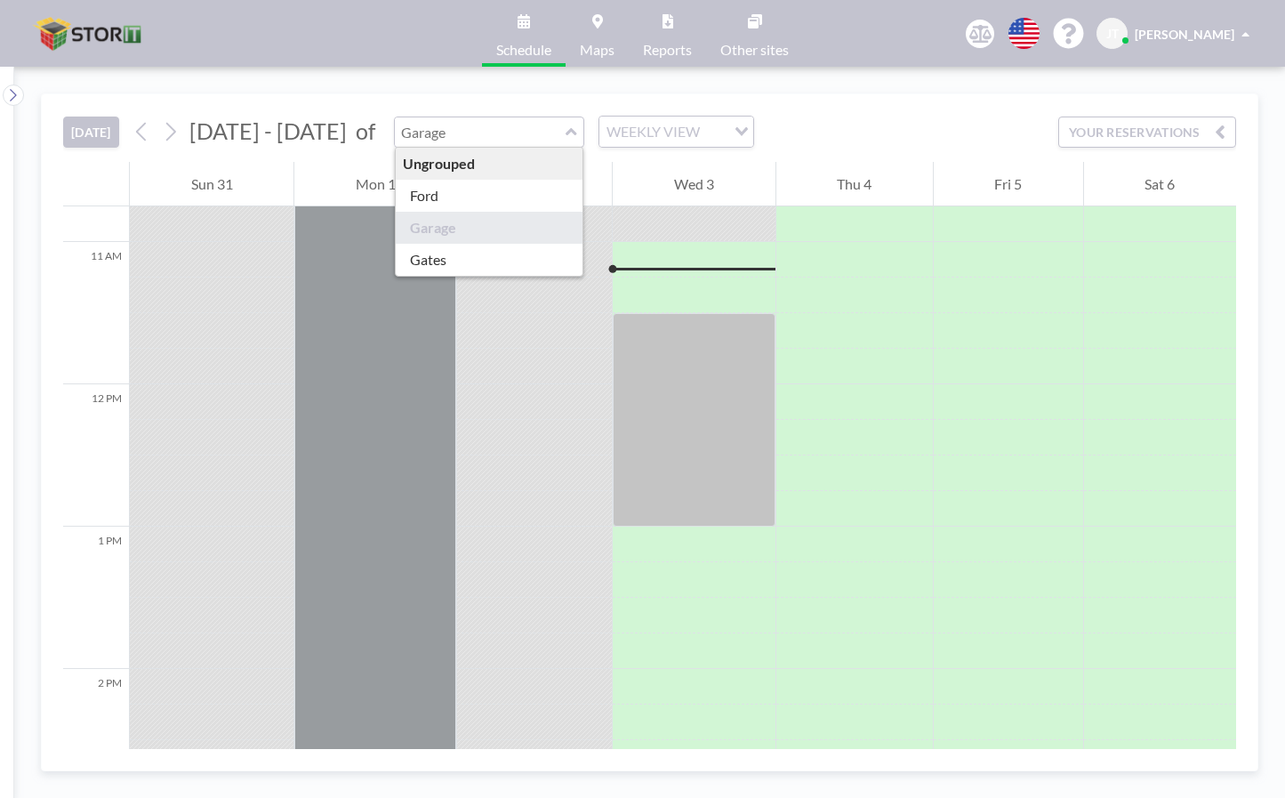
click at [520, 132] on input "text" at bounding box center [480, 131] width 171 height 29
type input "Ford"
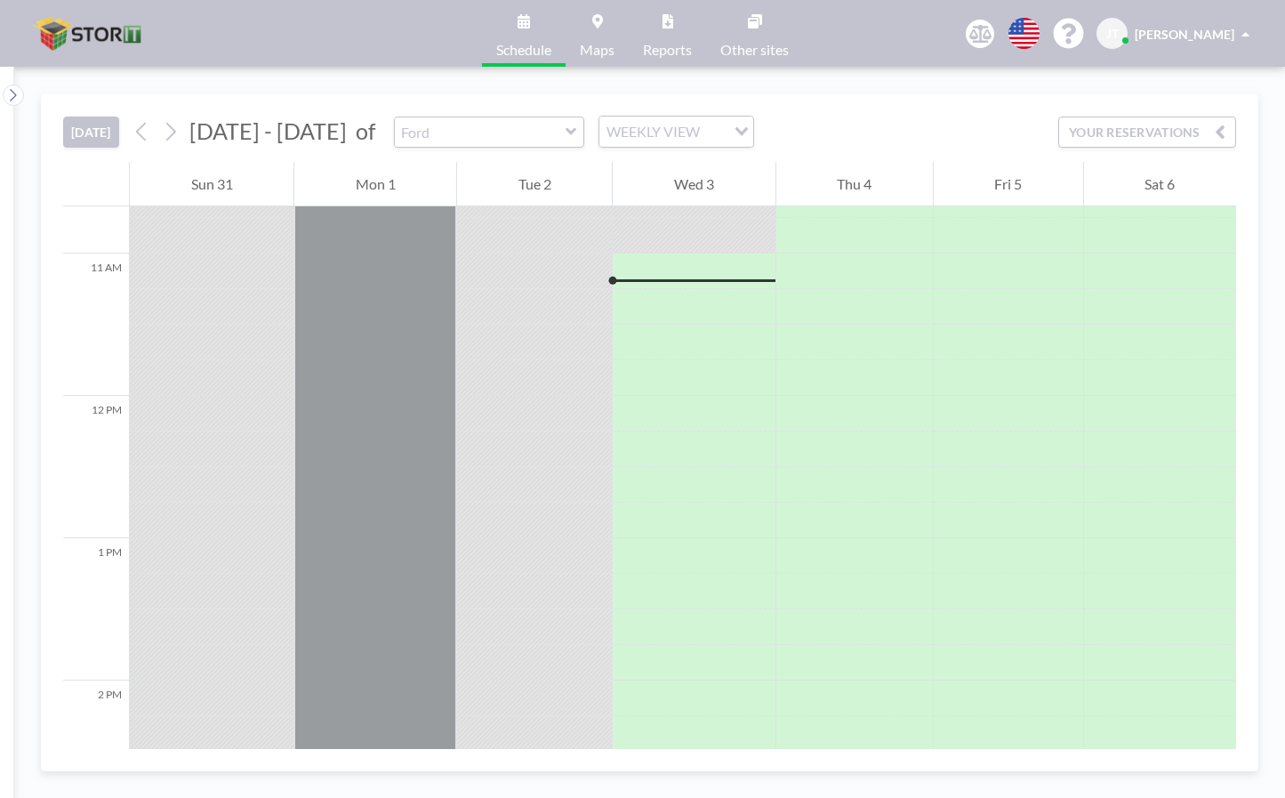
scroll to position [1530, 0]
click at [515, 133] on input "text" at bounding box center [480, 131] width 171 height 29
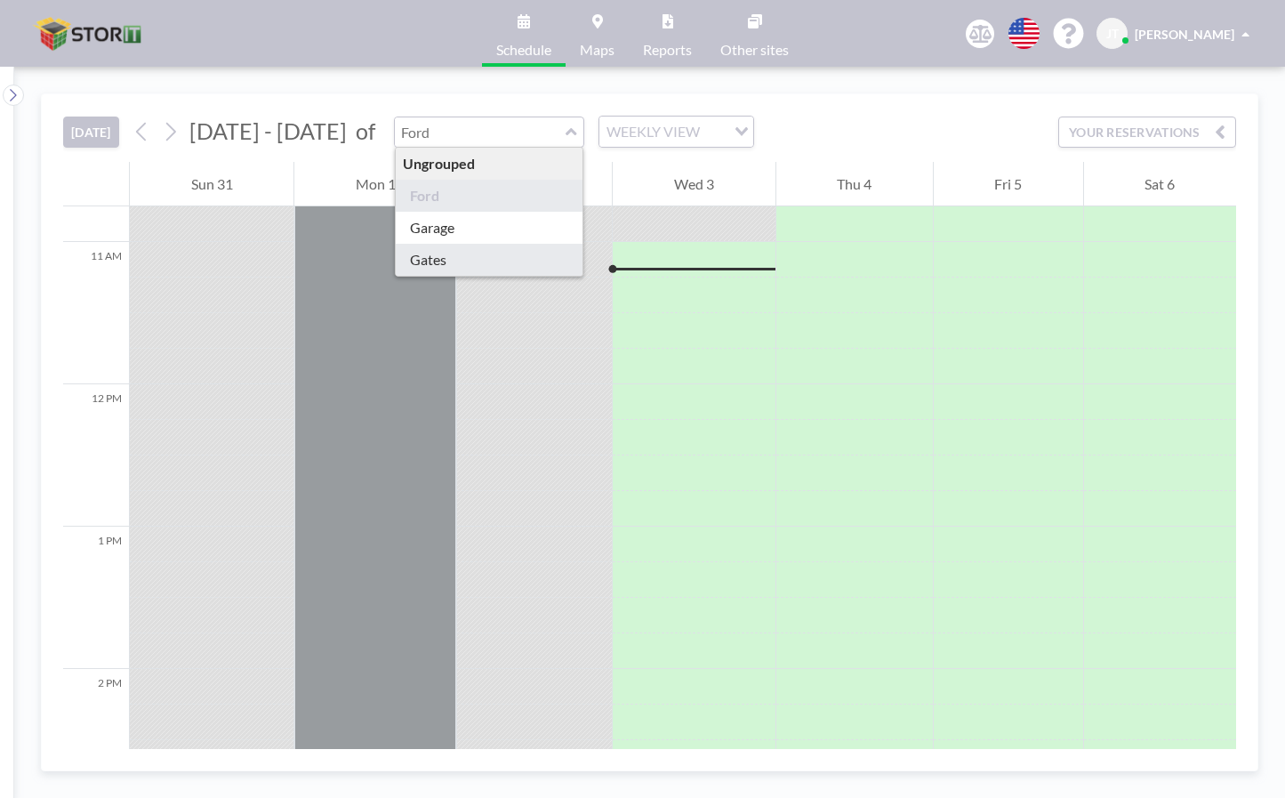
type input "Gates"
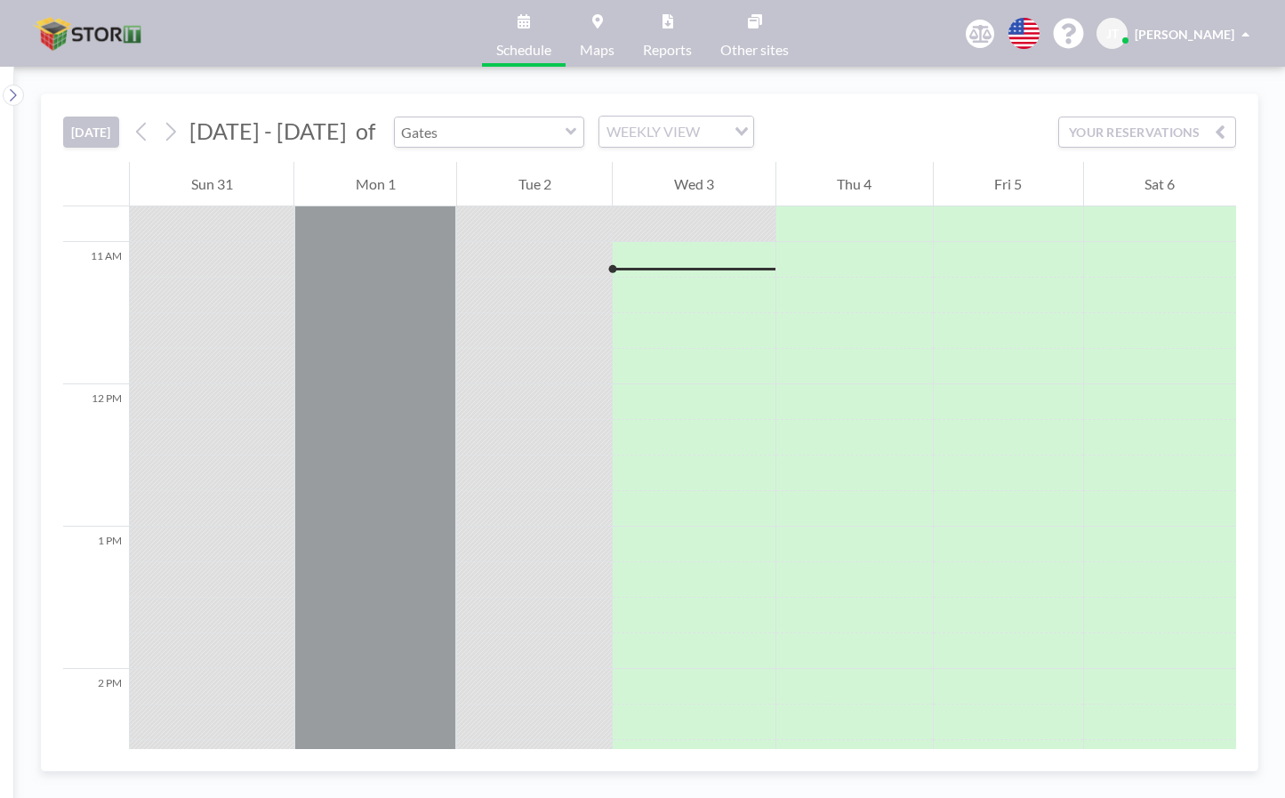
click at [525, 125] on input "text" at bounding box center [480, 131] width 171 height 29
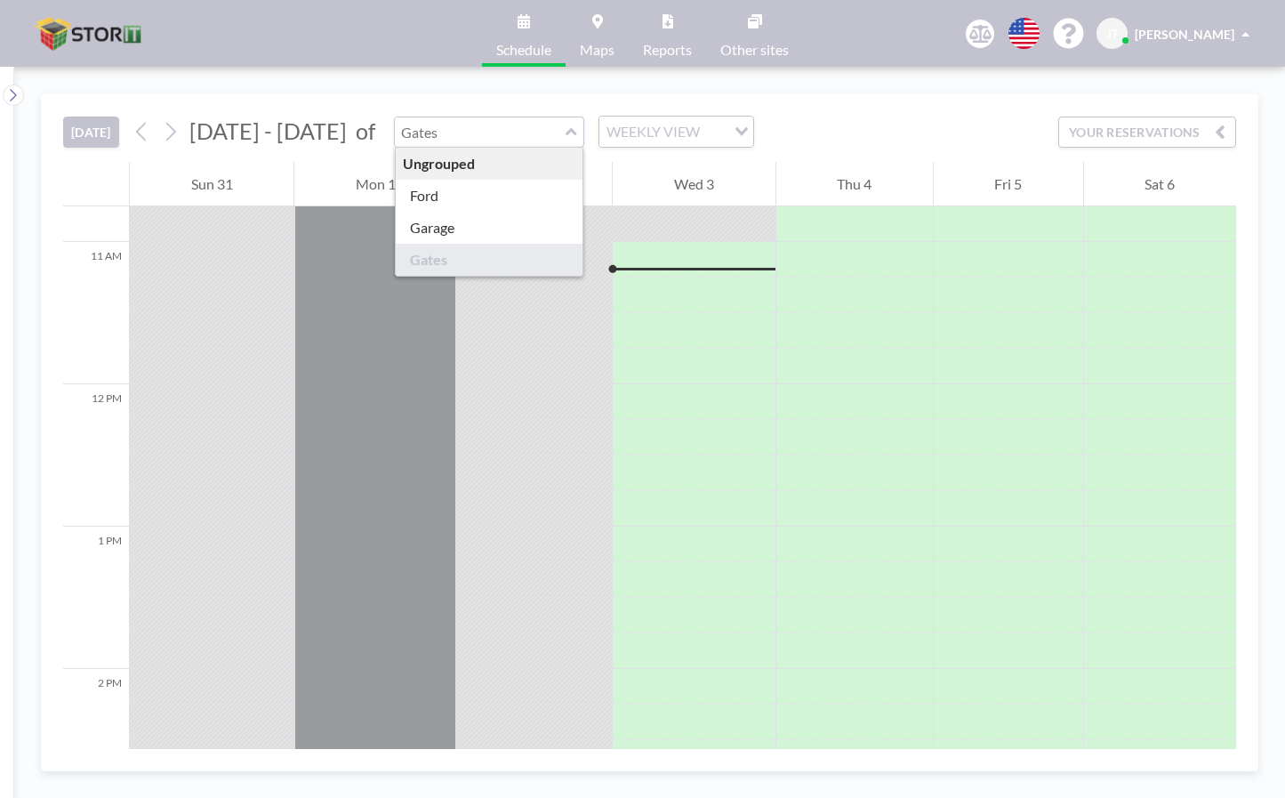
type input "Gates"
click at [907, 88] on div "TODAY Aug - Sep 2025 of Gates Ungrouped Ford Garage Gates WEEKLY VIEW Loading..…" at bounding box center [649, 432] width 1271 height 731
